Goal: Task Accomplishment & Management: Manage account settings

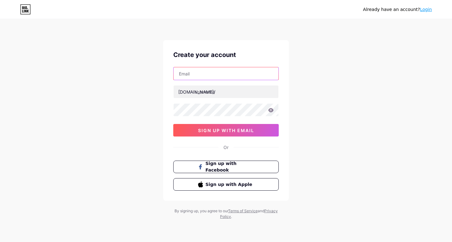
click at [210, 73] on input "text" at bounding box center [225, 73] width 105 height 13
type input "linal81631136@gmail.com"
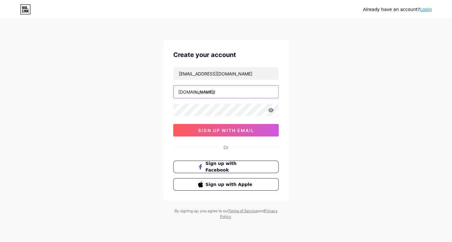
click at [209, 91] on input "text" at bounding box center [225, 92] width 105 height 13
type input "lina"
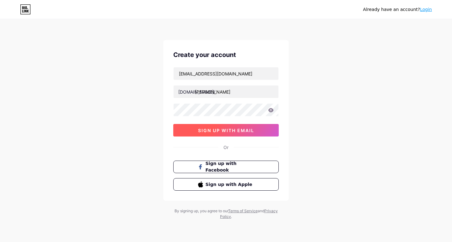
click at [216, 130] on span "sign up with email" at bounding box center [226, 130] width 56 height 5
click at [214, 130] on span "sign up with email" at bounding box center [226, 130] width 56 height 5
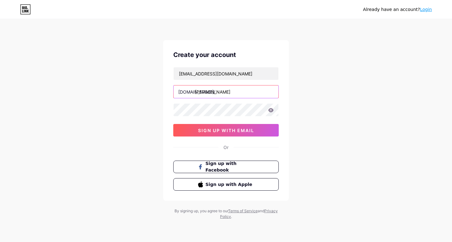
click at [213, 87] on input "lina" at bounding box center [225, 92] width 105 height 13
click at [427, 9] on link "Login" at bounding box center [426, 9] width 12 height 5
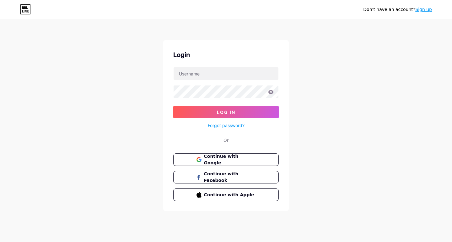
click at [211, 66] on div "Login Log In Forgot password? Or Continue with Google Continue with Facebook Co…" at bounding box center [225, 125] width 125 height 171
click at [245, 161] on span "Continue with Google" at bounding box center [229, 159] width 52 height 13
